Goal: Navigation & Orientation: Find specific page/section

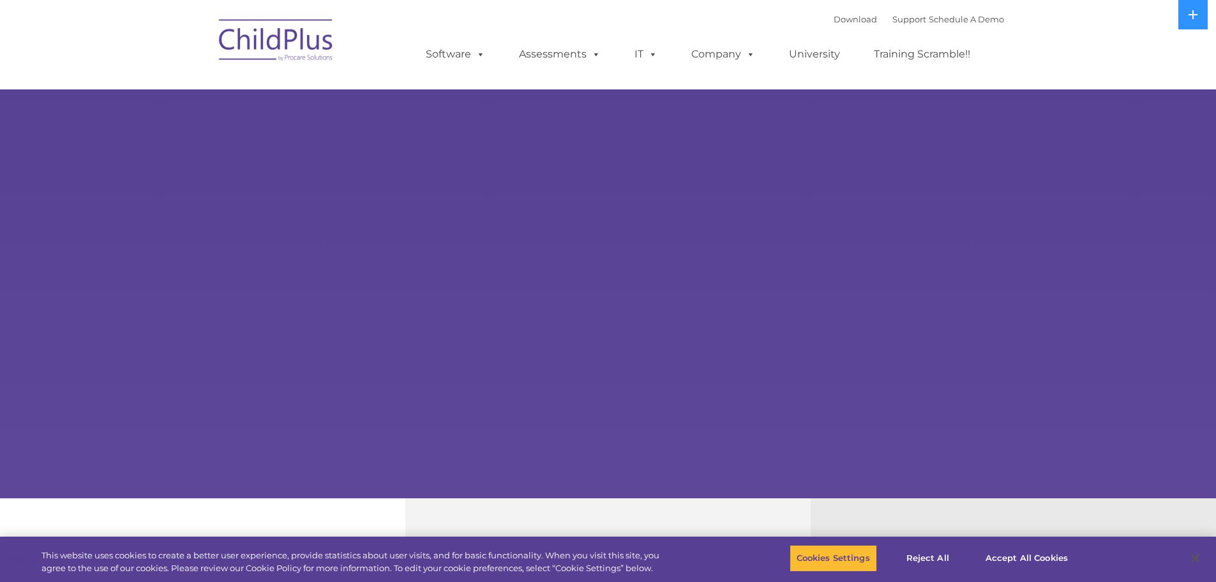
select select "MEDIUM"
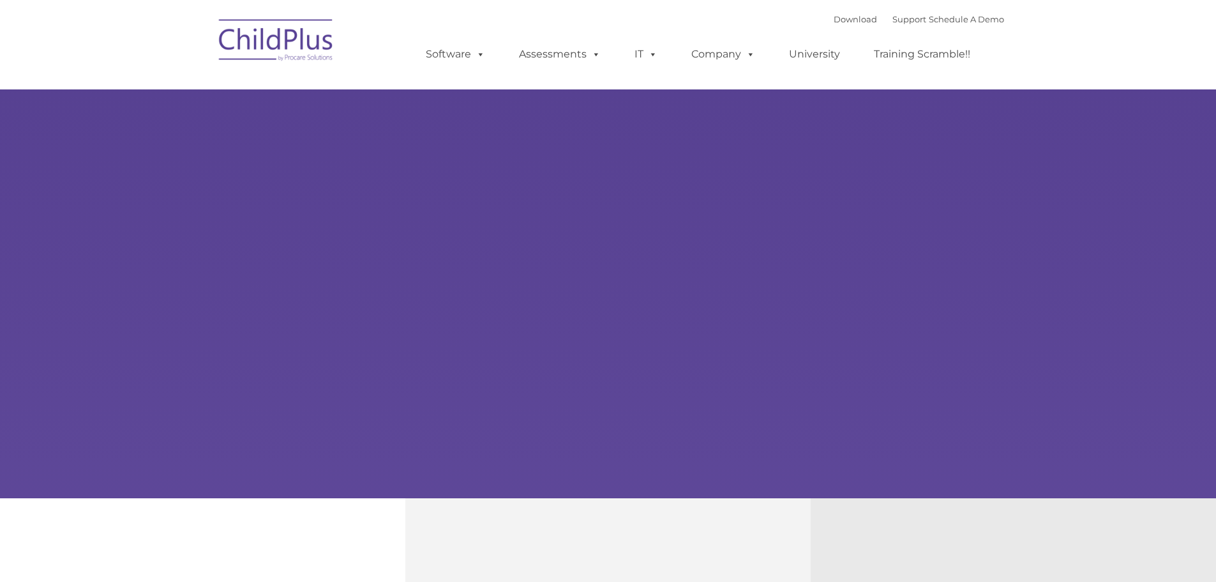
type input ""
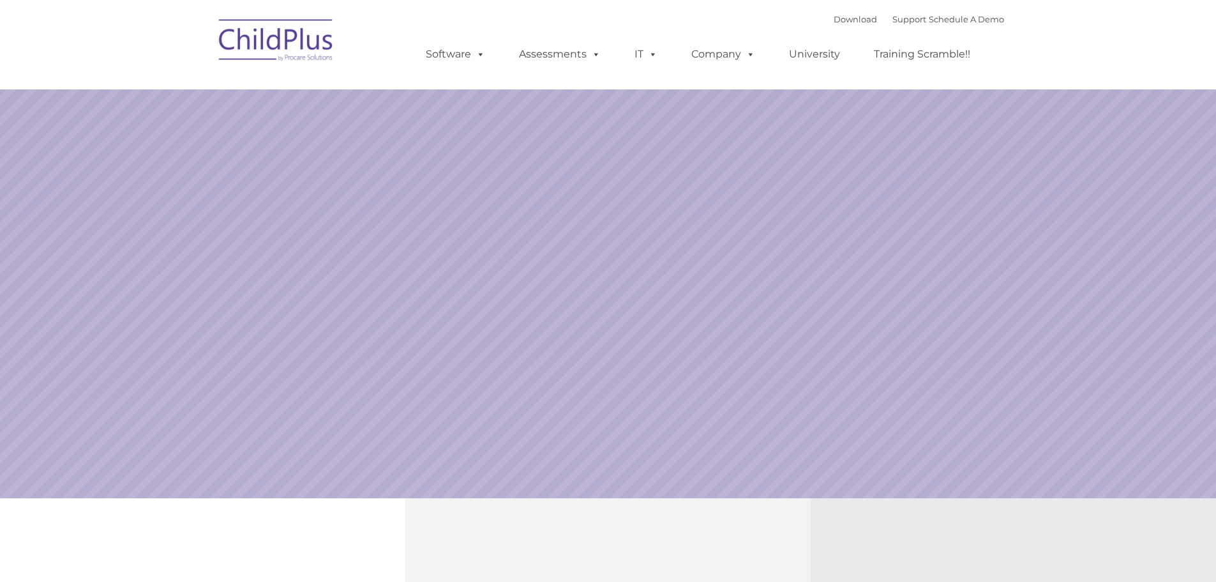
select select "MEDIUM"
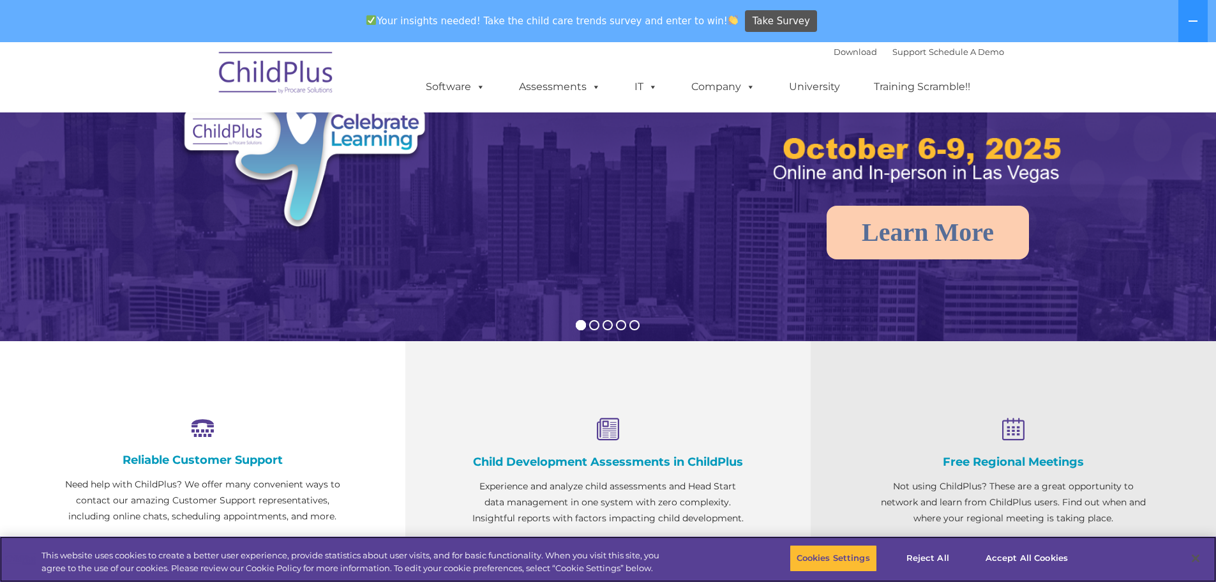
scroll to position [208, 0]
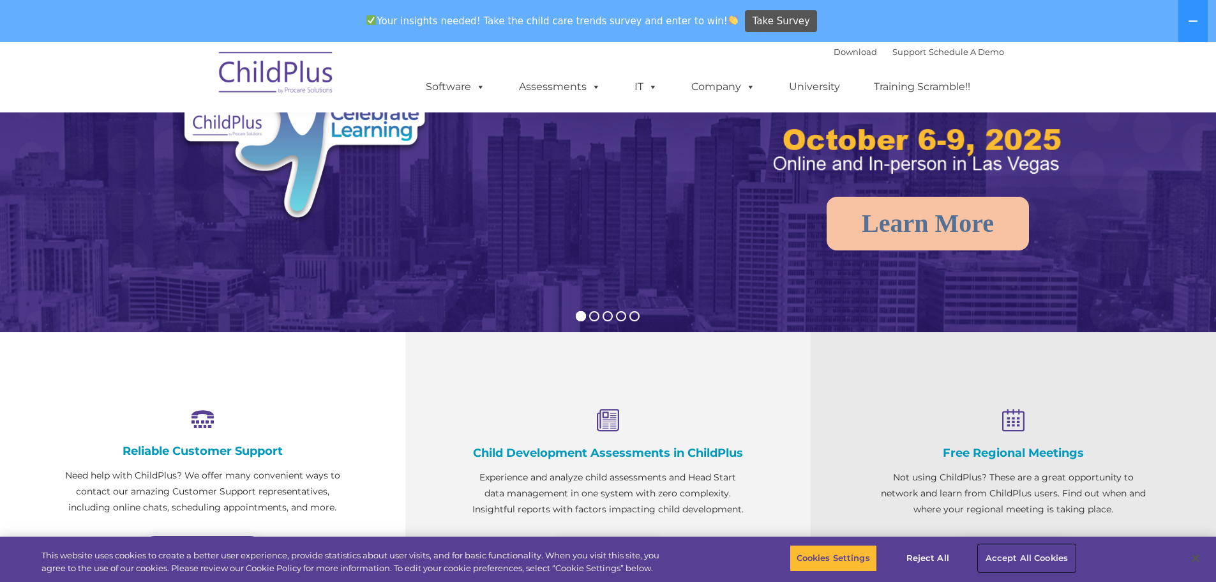
click at [1016, 559] on button "Accept All Cookies" at bounding box center [1027, 557] width 96 height 27
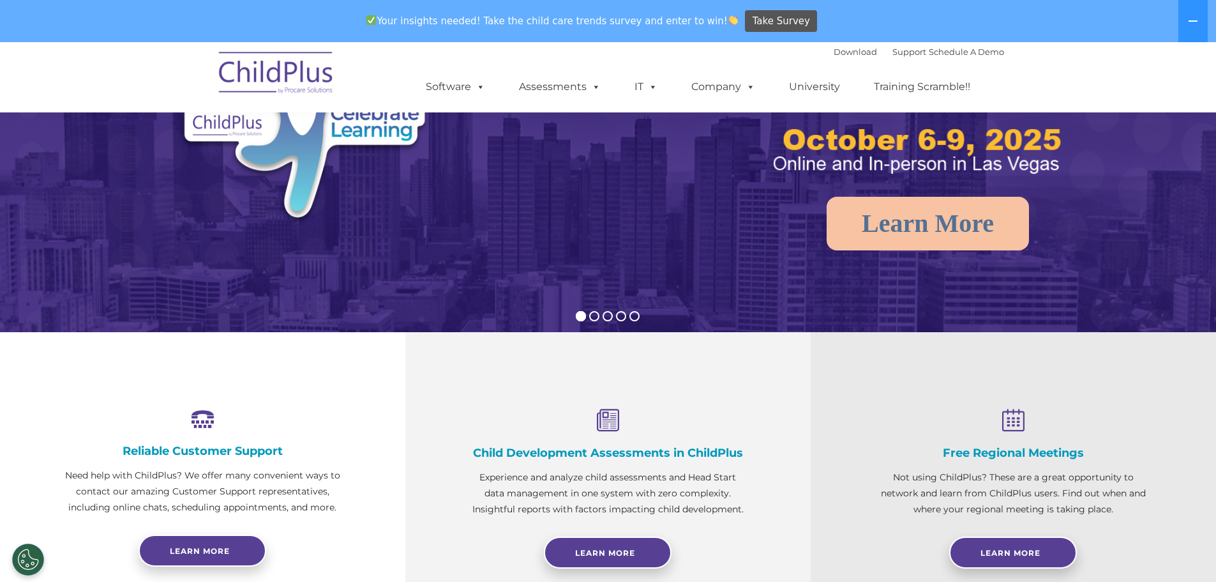
scroll to position [0, 0]
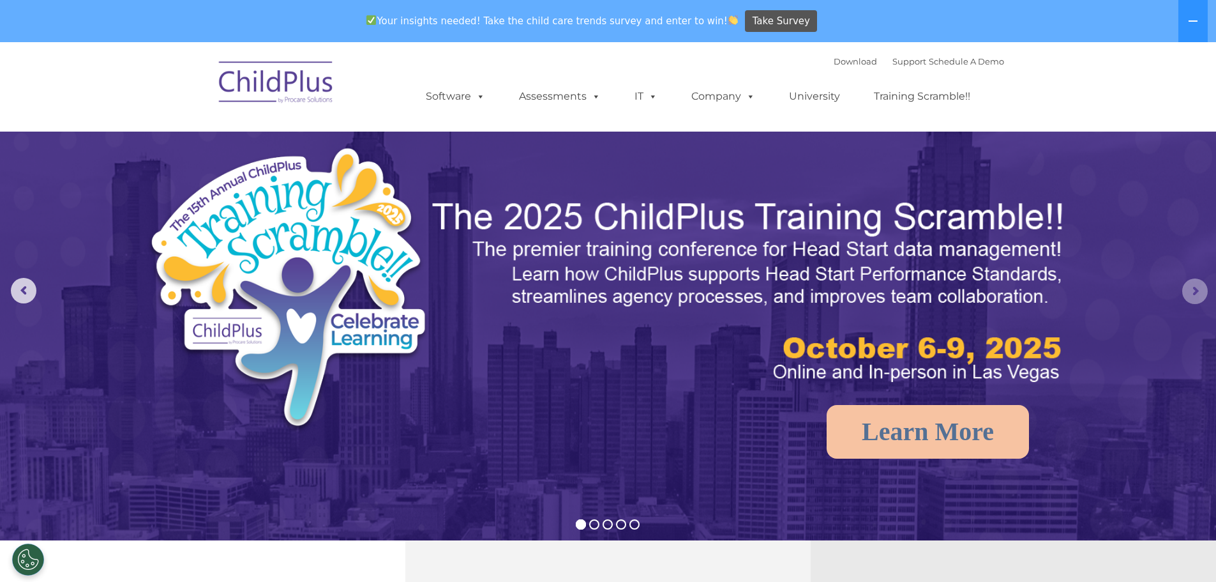
click at [1195, 299] on rs-arrow at bounding box center [1195, 291] width 26 height 26
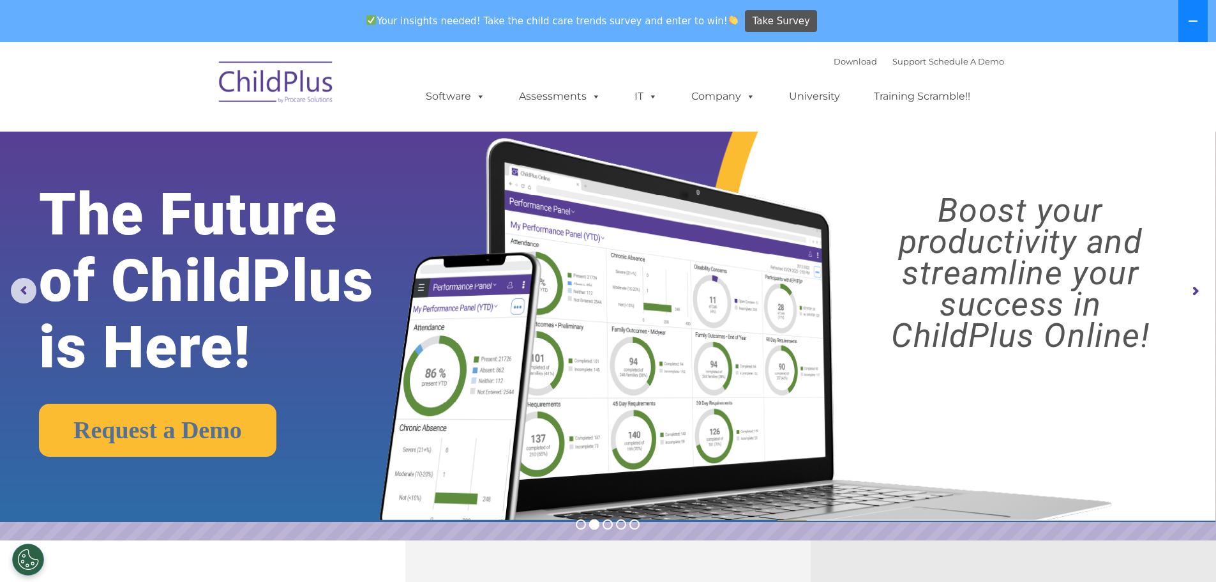
click at [1185, 20] on button at bounding box center [1192, 21] width 29 height 42
